Goal: Transaction & Acquisition: Purchase product/service

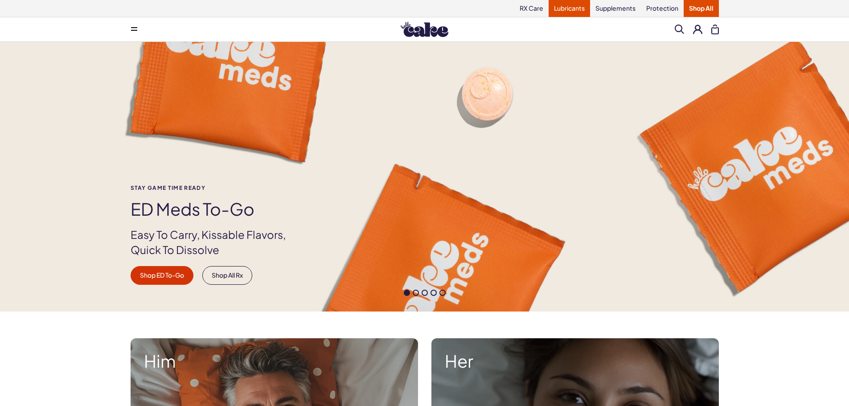
click at [562, 7] on link "Lubricants" at bounding box center [569, 8] width 41 height 17
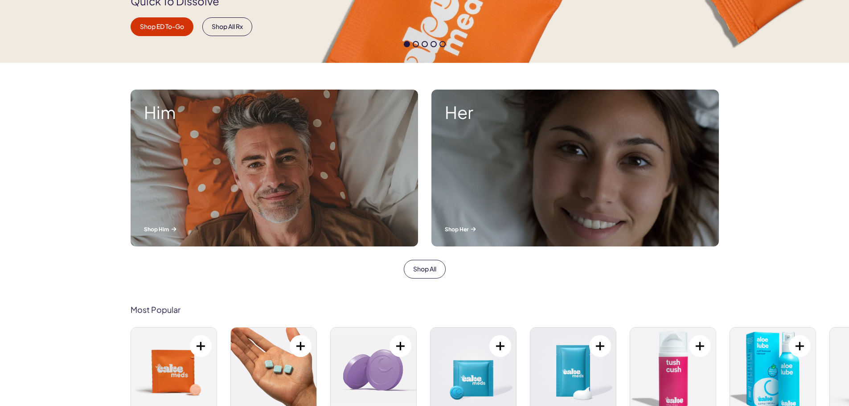
scroll to position [259, 0]
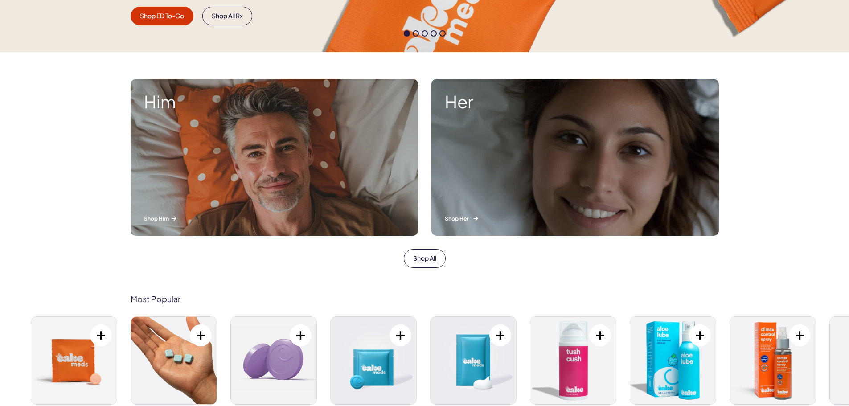
click at [467, 221] on p "Shop Her" at bounding box center [575, 219] width 261 height 8
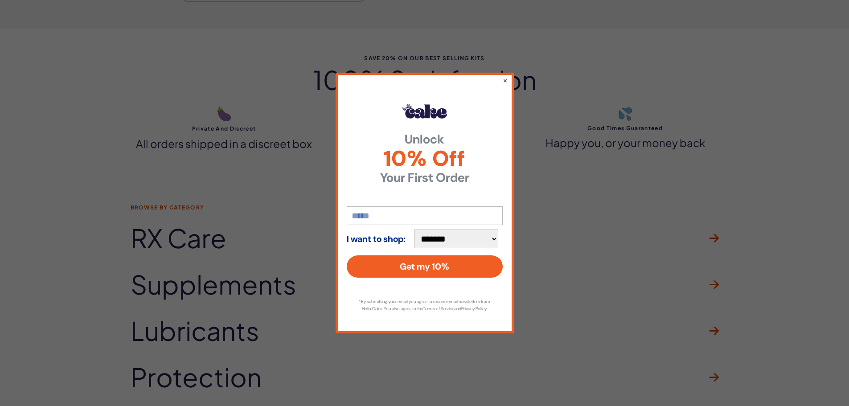
scroll to position [2120, 0]
click at [502, 75] on button "×" at bounding box center [505, 80] width 6 height 11
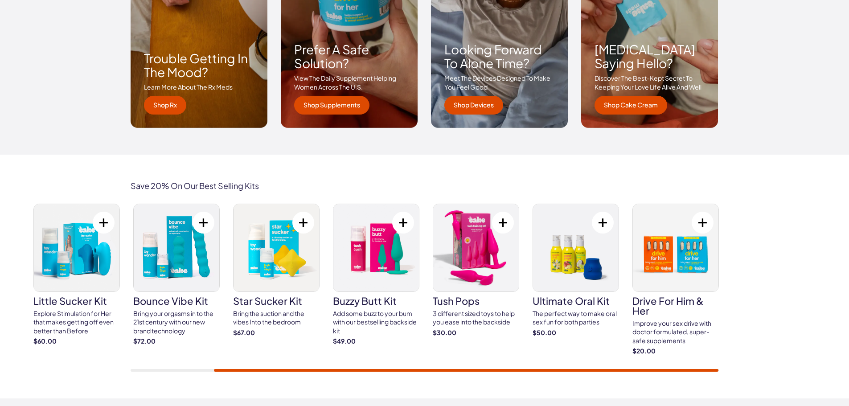
scroll to position [1423, 0]
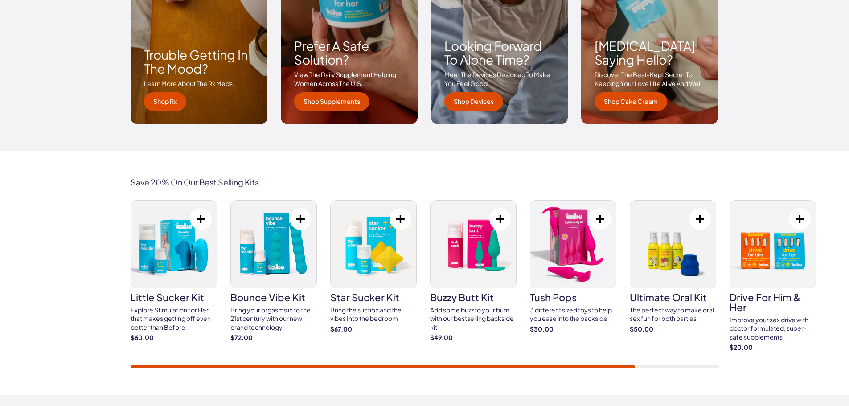
click at [349, 348] on div "little sucker kit Explore Stimulation for Her that makes getting off even bette…" at bounding box center [425, 284] width 589 height 168
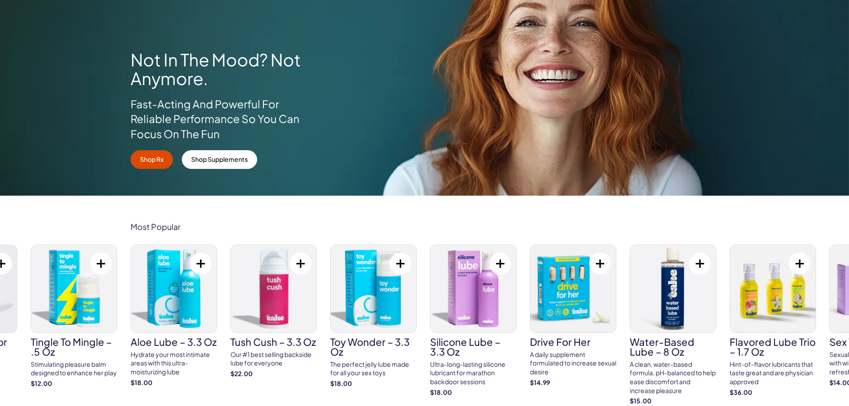
scroll to position [0, 0]
